Goal: Information Seeking & Learning: Learn about a topic

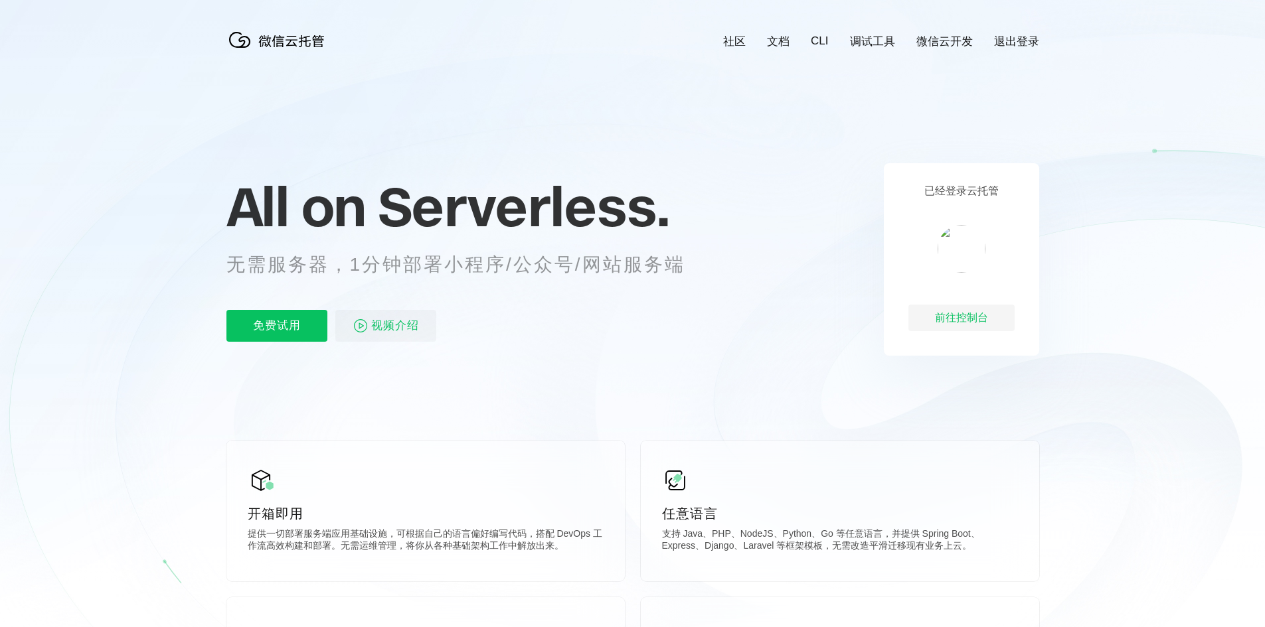
scroll to position [0, 2361]
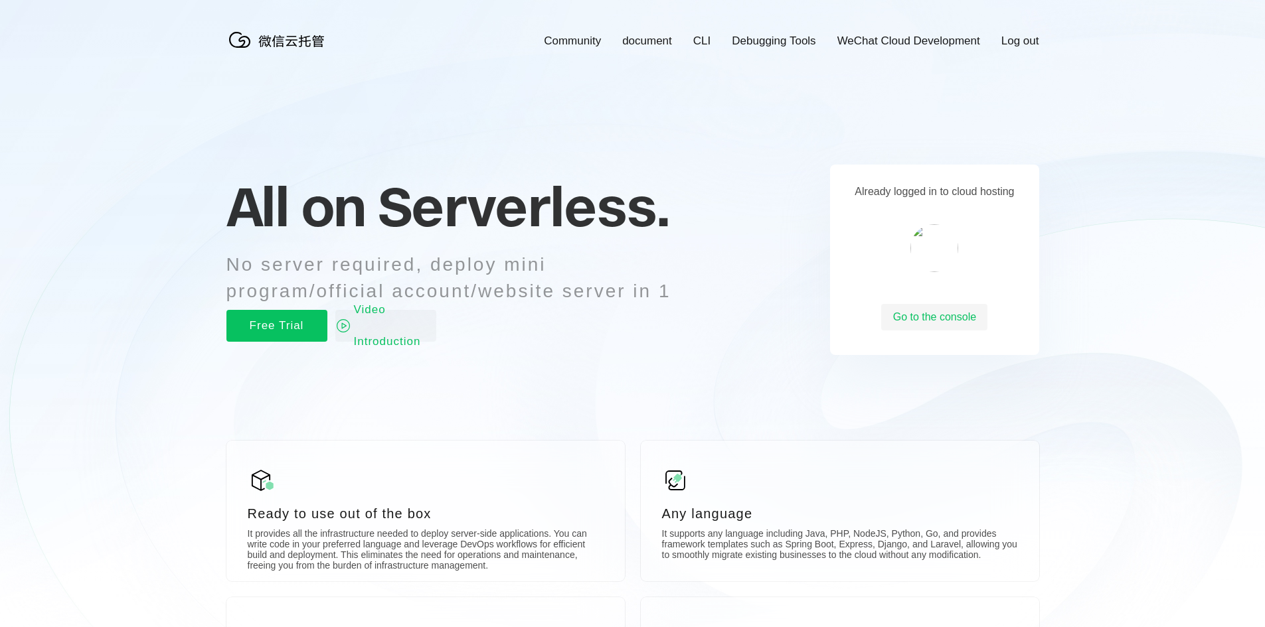
click at [945, 250] on img at bounding box center [934, 248] width 48 height 48
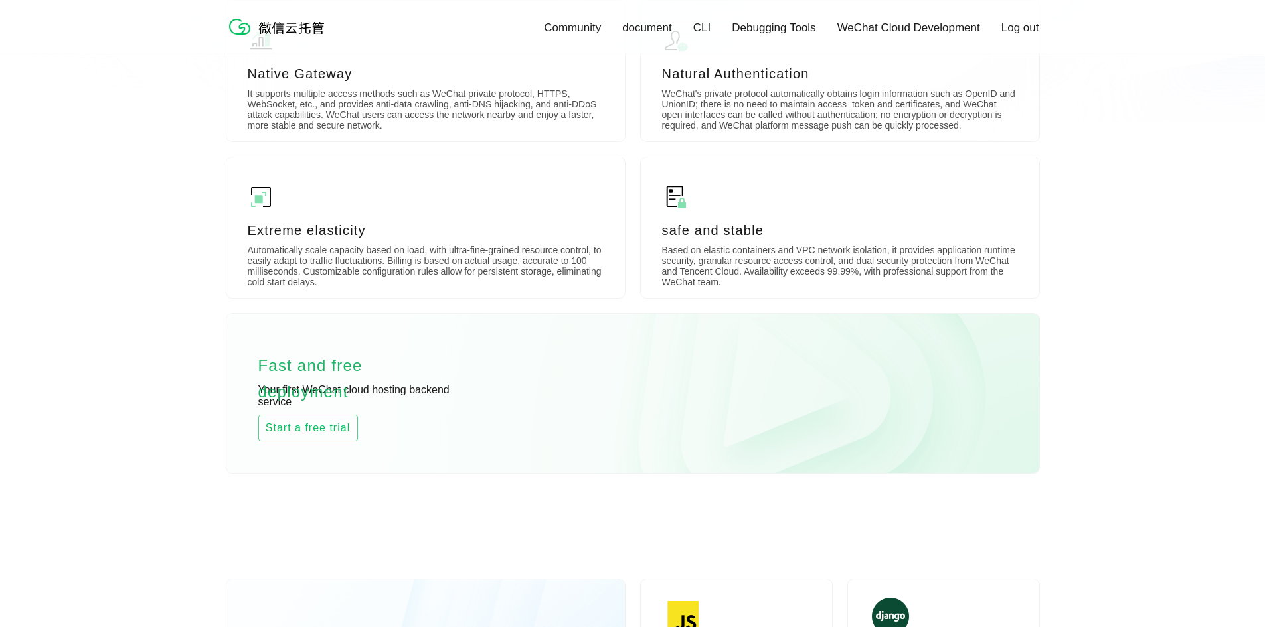
scroll to position [607, 0]
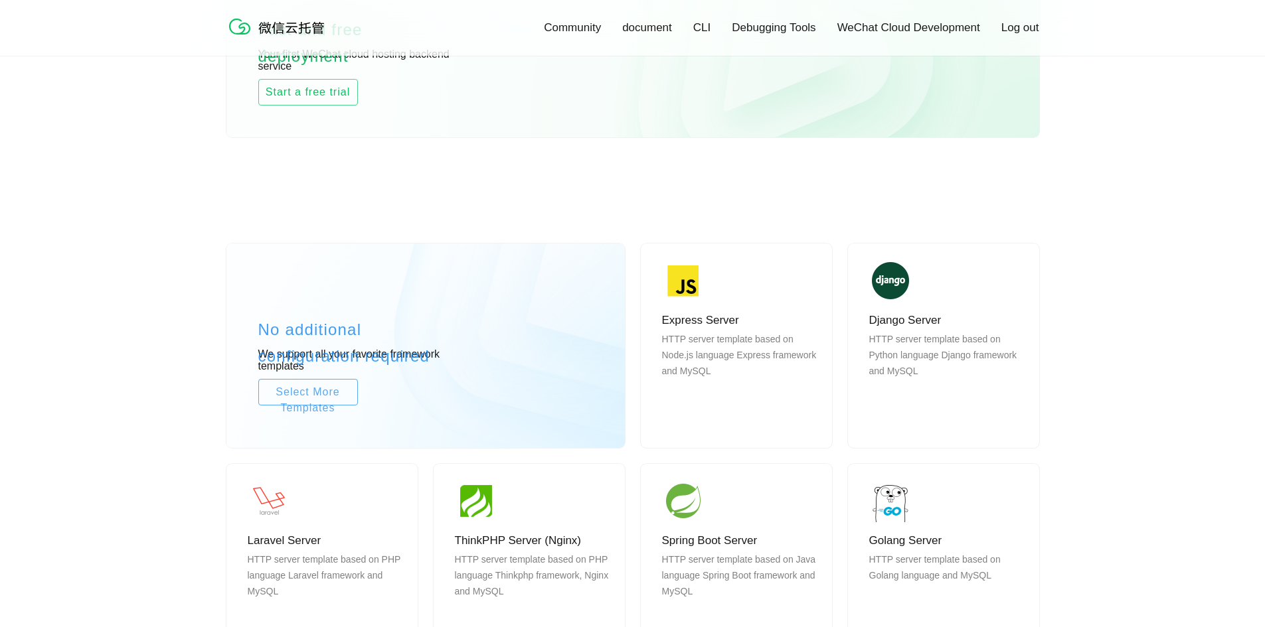
scroll to position [955, 0]
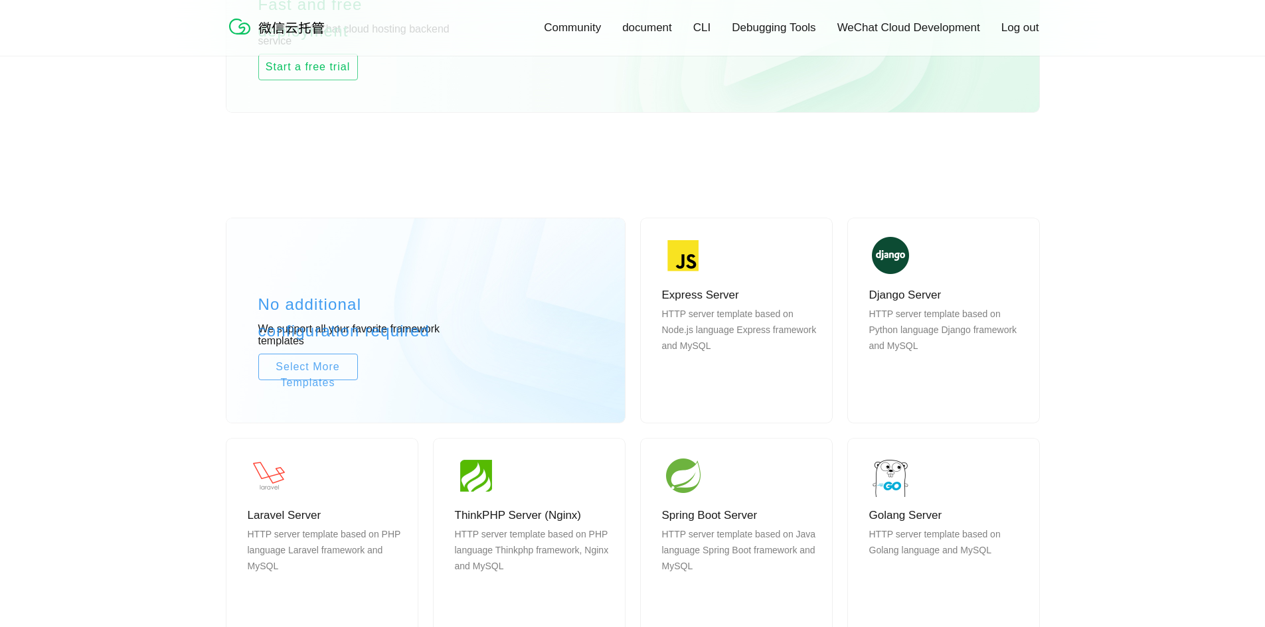
click at [1209, 179] on div "No additional configuration required We support all your favorite framework tem…" at bounding box center [632, 564] width 1265 height 811
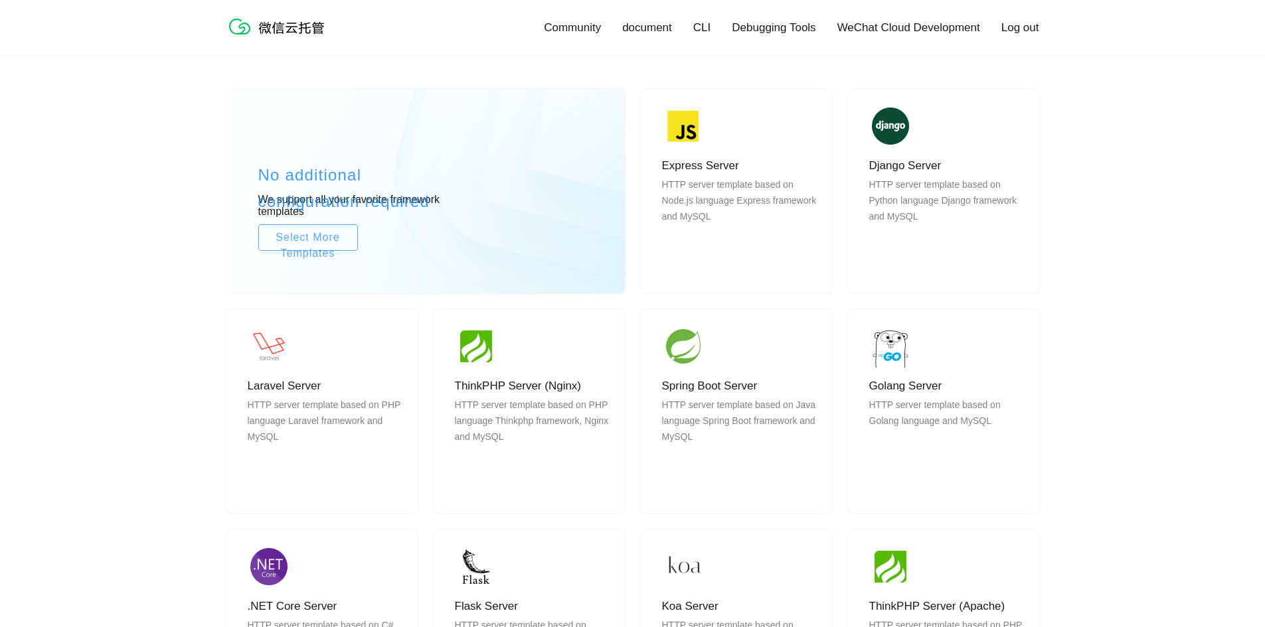
scroll to position [1081, 0]
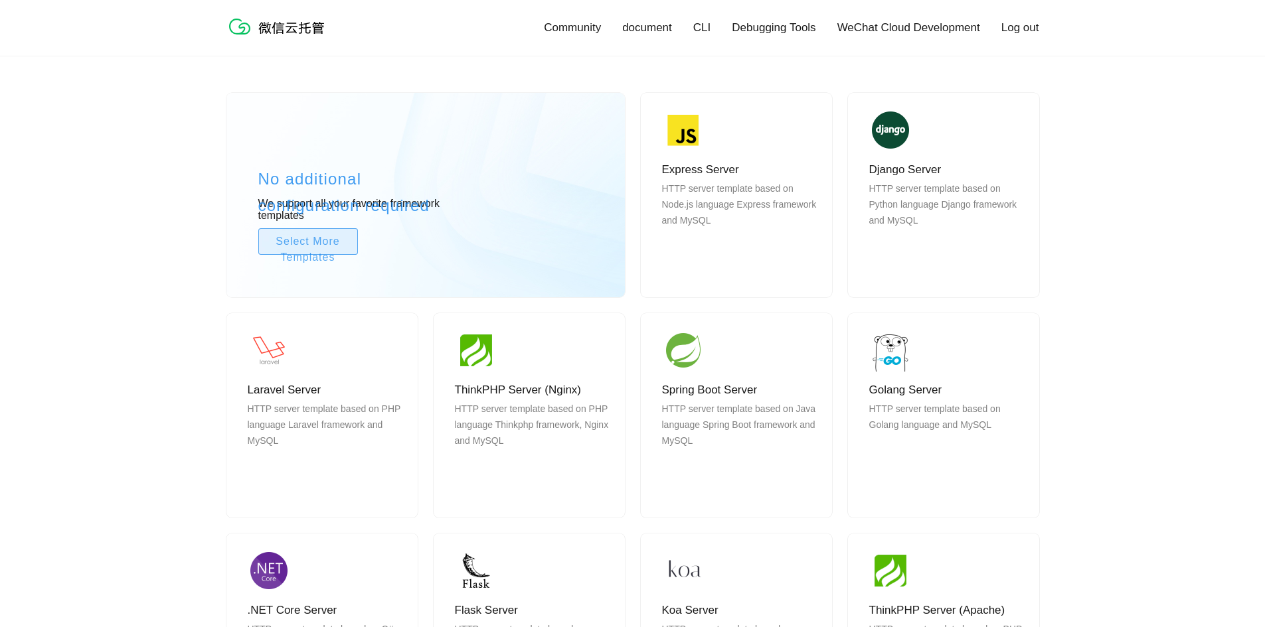
click at [314, 248] on font "Select More Templates" at bounding box center [308, 249] width 64 height 27
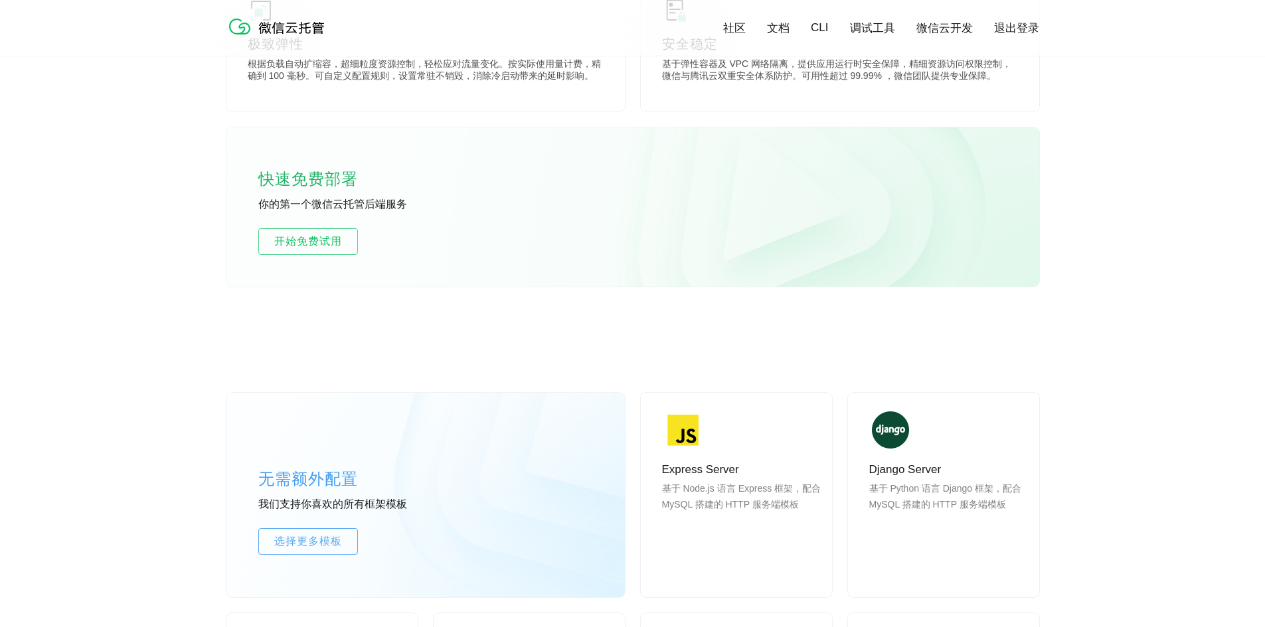
scroll to position [755, 0]
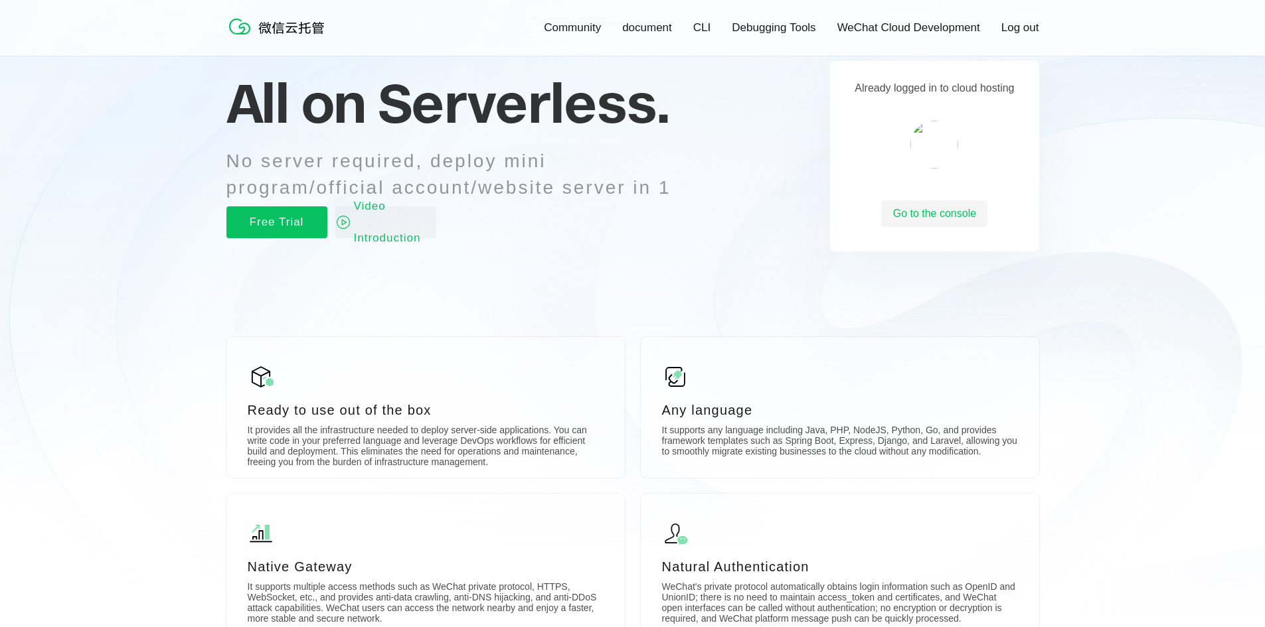
scroll to position [0, 0]
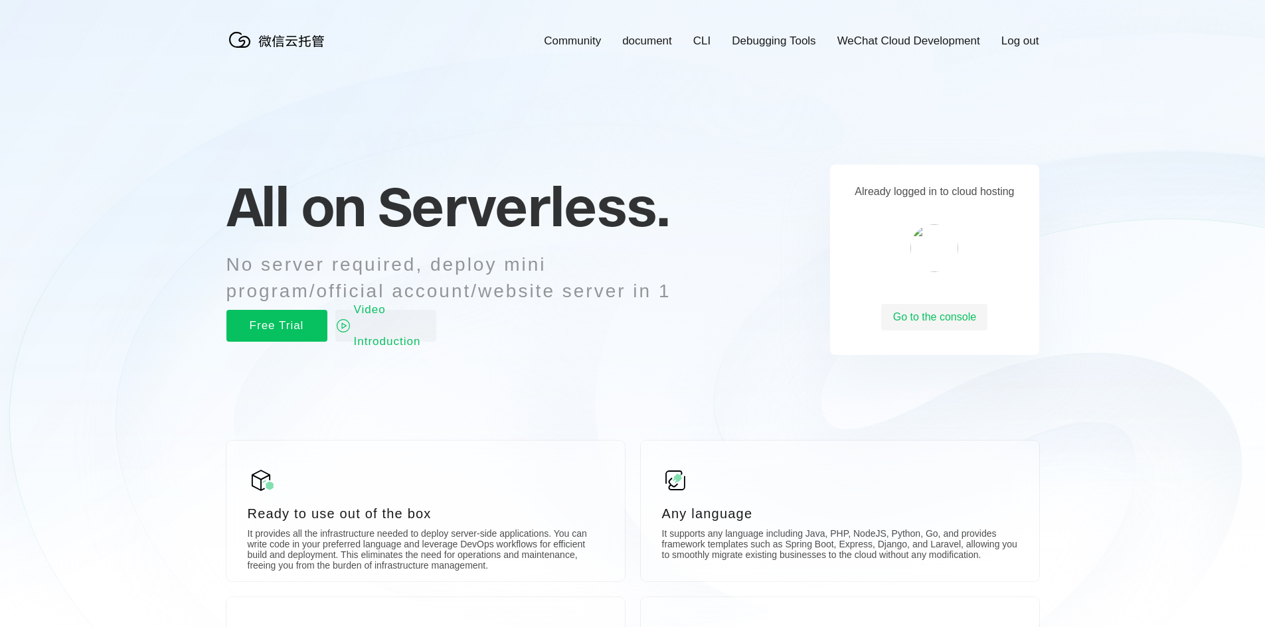
click at [920, 47] on font "WeChat Cloud Development" at bounding box center [908, 41] width 143 height 13
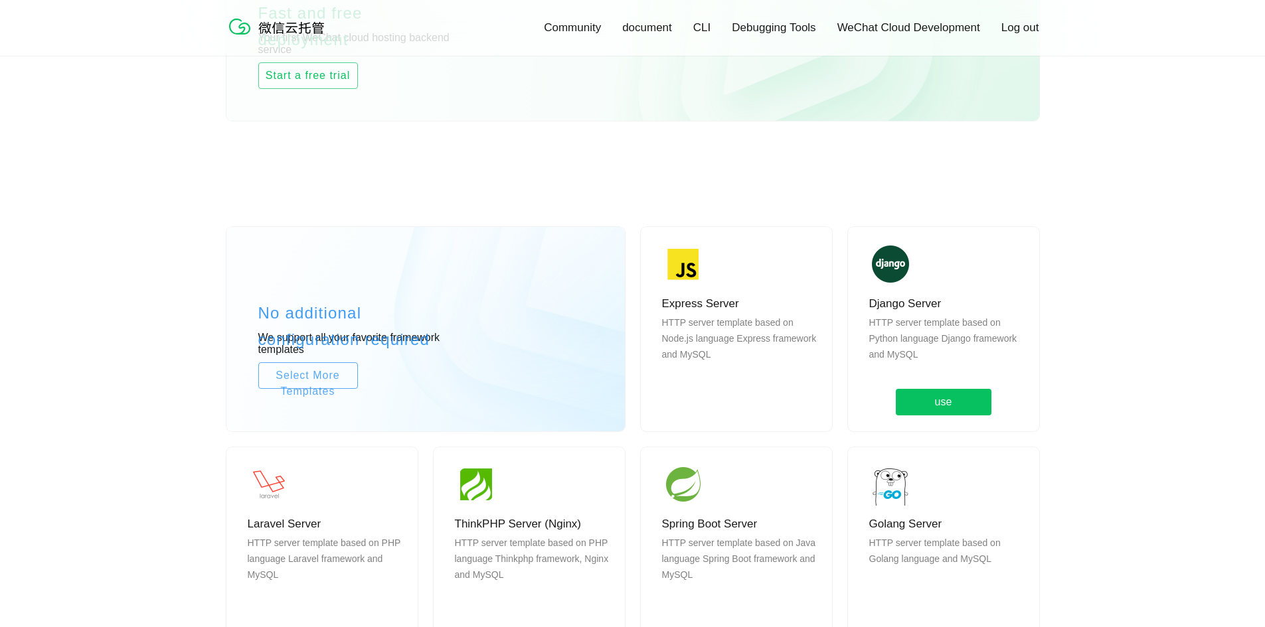
scroll to position [945, 0]
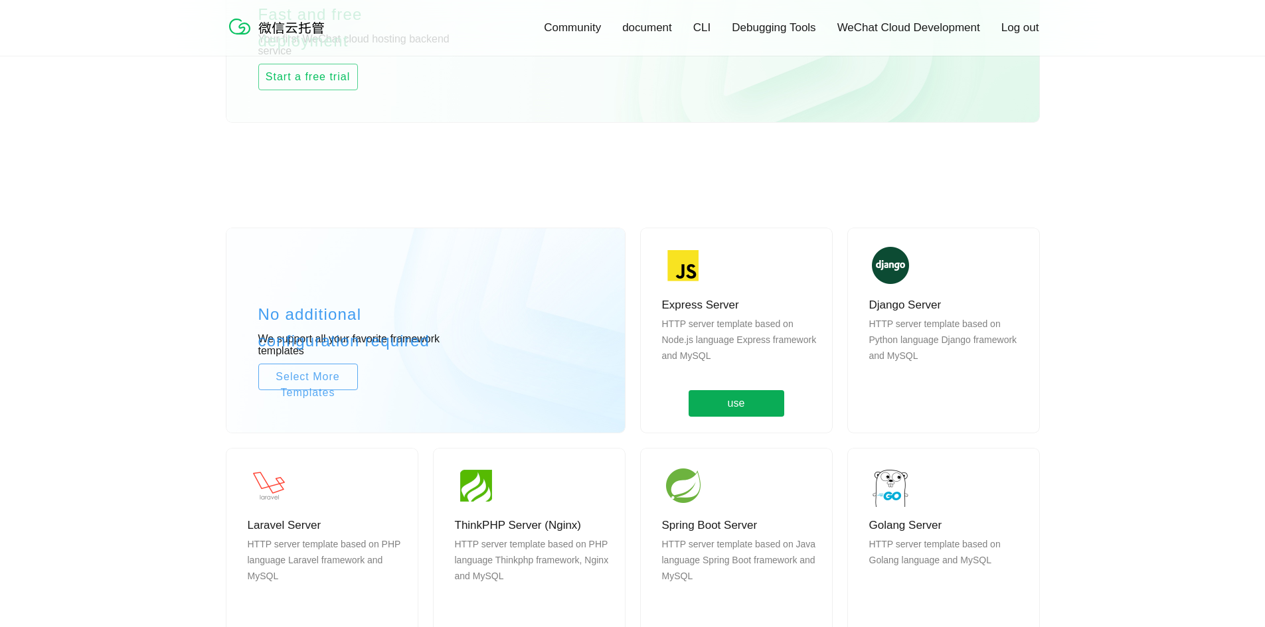
click at [752, 399] on span "use" at bounding box center [737, 403] width 96 height 27
